Goal: Navigation & Orientation: Find specific page/section

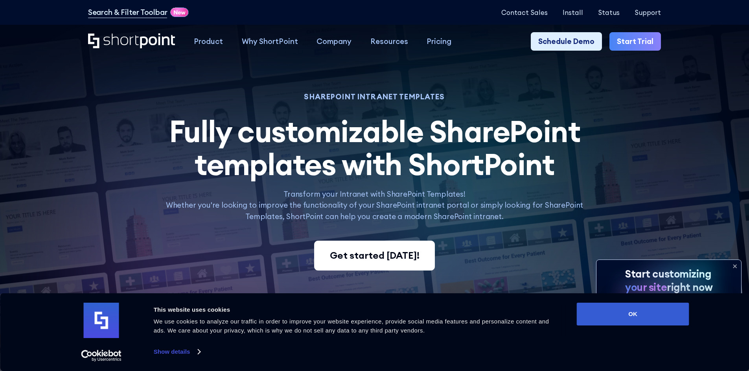
click at [389, 258] on div "Get started [DATE]!" at bounding box center [375, 256] width 90 height 14
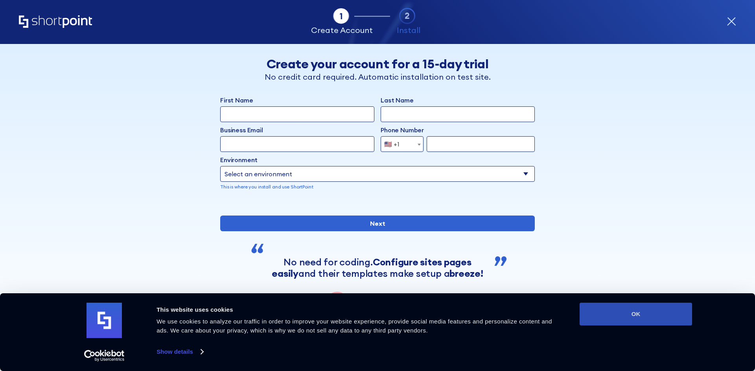
drag, startPoint x: 661, startPoint y: 316, endPoint x: 653, endPoint y: 310, distance: 9.4
click at [661, 316] on button "OK" at bounding box center [635, 314] width 112 height 23
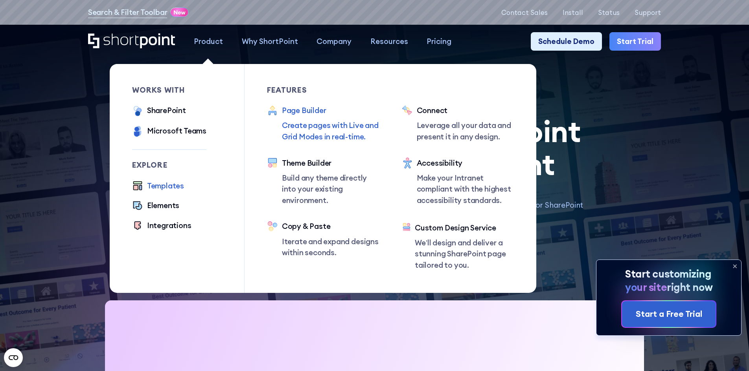
click at [306, 129] on p "Create pages with Live and Grid Modes in real-time." at bounding box center [330, 131] width 97 height 22
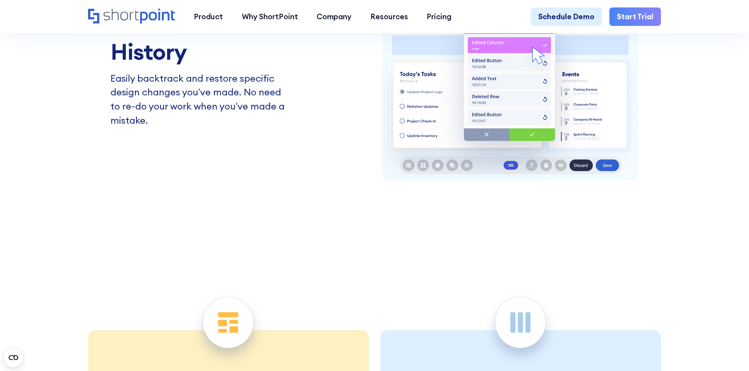
scroll to position [1808, 0]
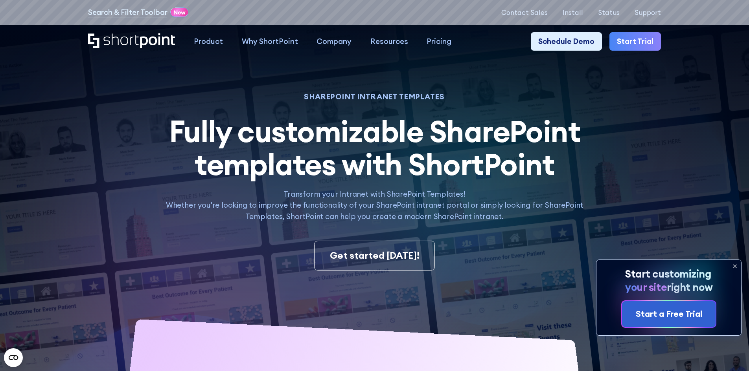
click at [732, 265] on icon at bounding box center [734, 266] width 13 height 13
